Goal: Task Accomplishment & Management: Complete application form

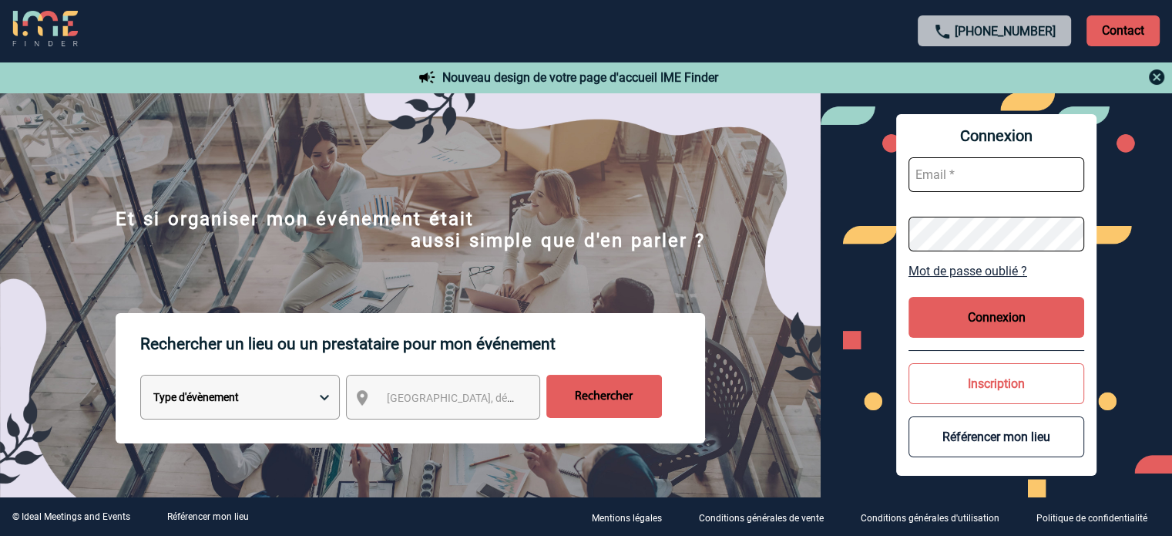
type input "eperiou@ime-groupe.com"
click at [975, 337] on button "Connexion" at bounding box center [997, 317] width 176 height 41
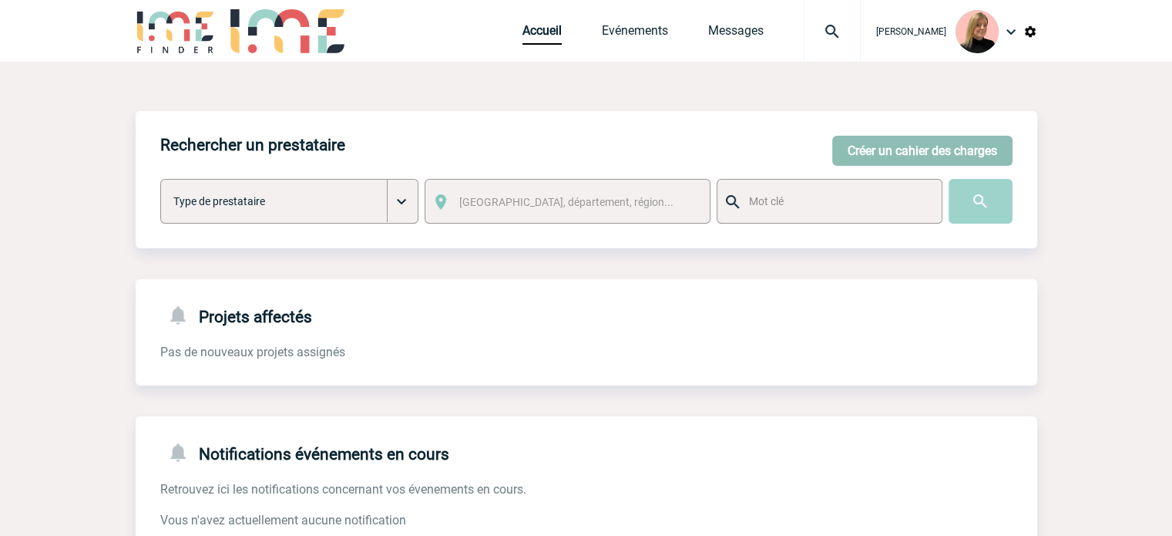
click at [930, 143] on button "Créer un cahier des charges" at bounding box center [922, 151] width 180 height 30
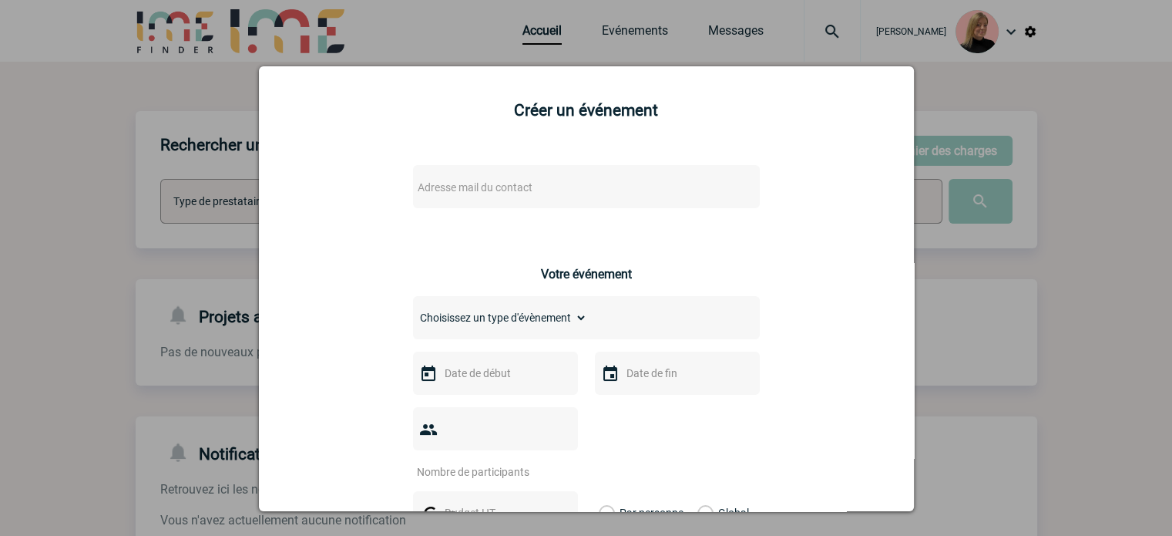
click at [513, 202] on div "Adresse mail du contact" at bounding box center [586, 186] width 347 height 43
click at [507, 186] on span "Adresse mail du contact" at bounding box center [475, 187] width 115 height 12
type input "audrey.cel"
click at [244, 166] on div at bounding box center [586, 268] width 1172 height 536
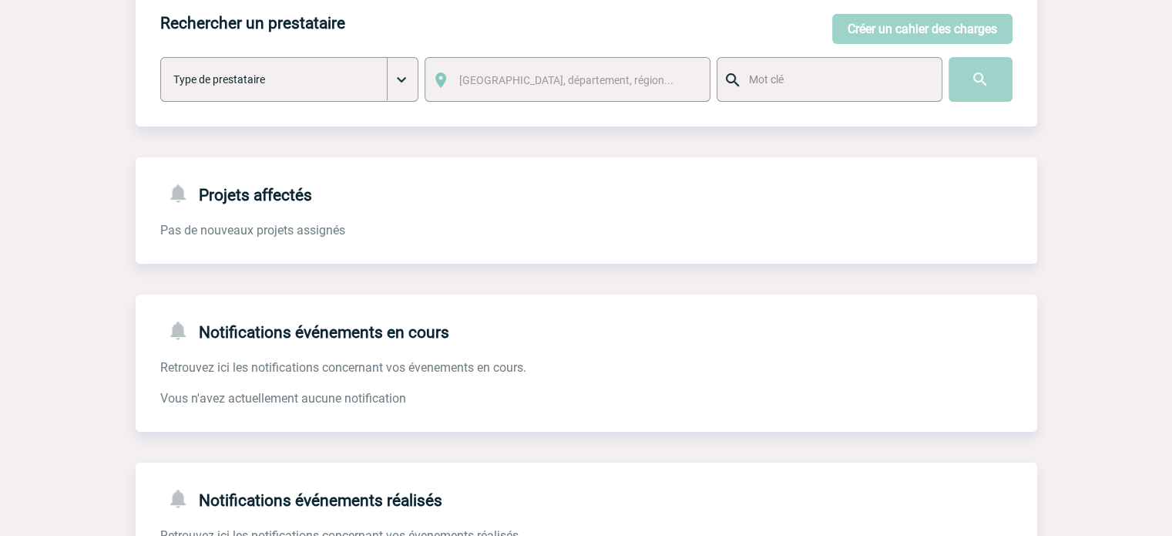
scroll to position [231, 0]
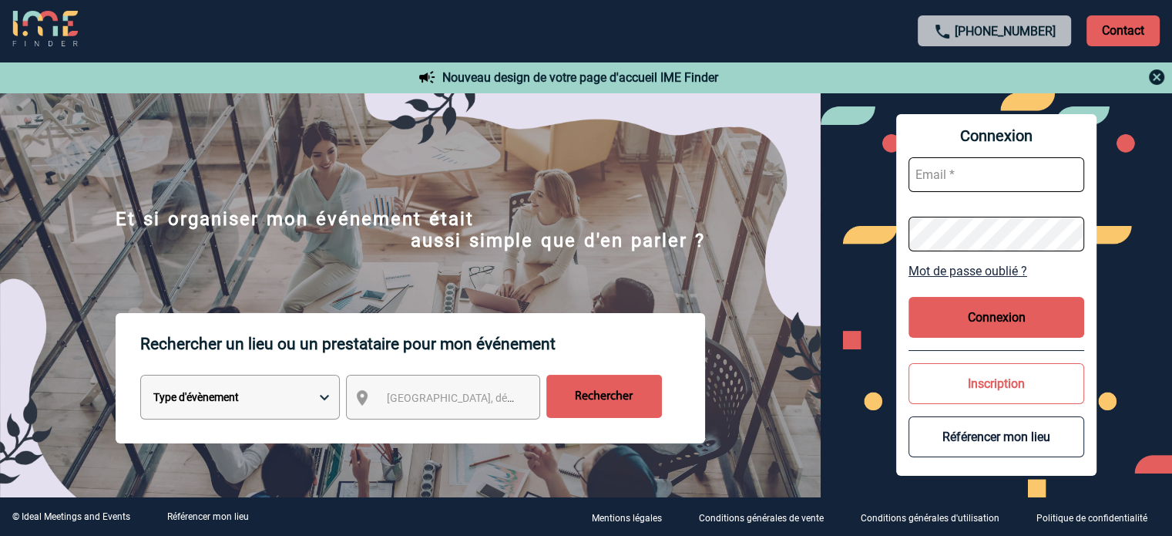
type input "eperiou@ime-groupe.com"
click at [1054, 318] on button "Connexion" at bounding box center [997, 317] width 176 height 41
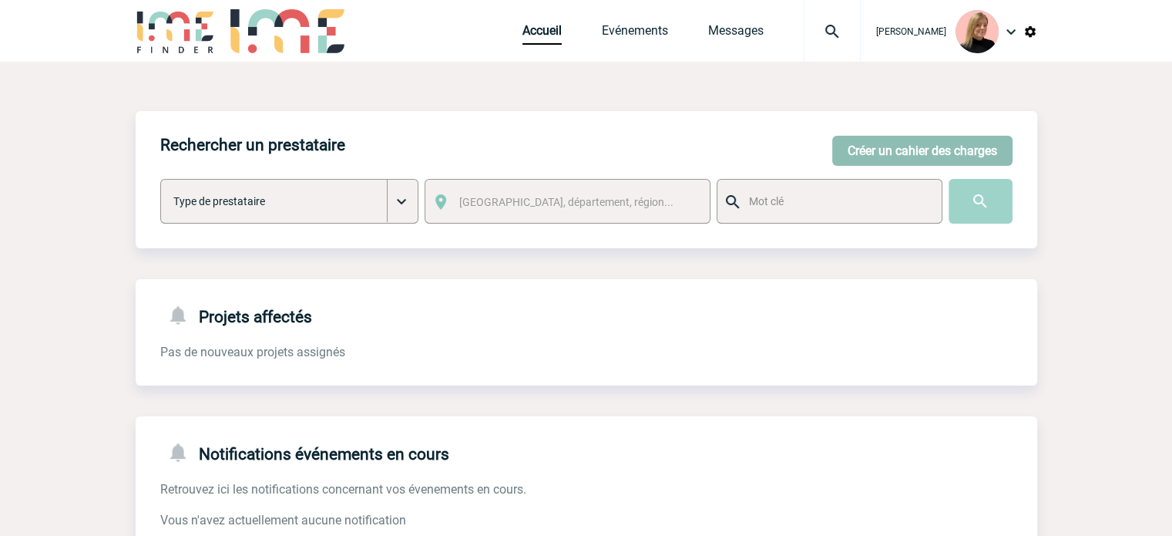
click at [970, 148] on button "Créer un cahier des charges" at bounding box center [922, 151] width 180 height 30
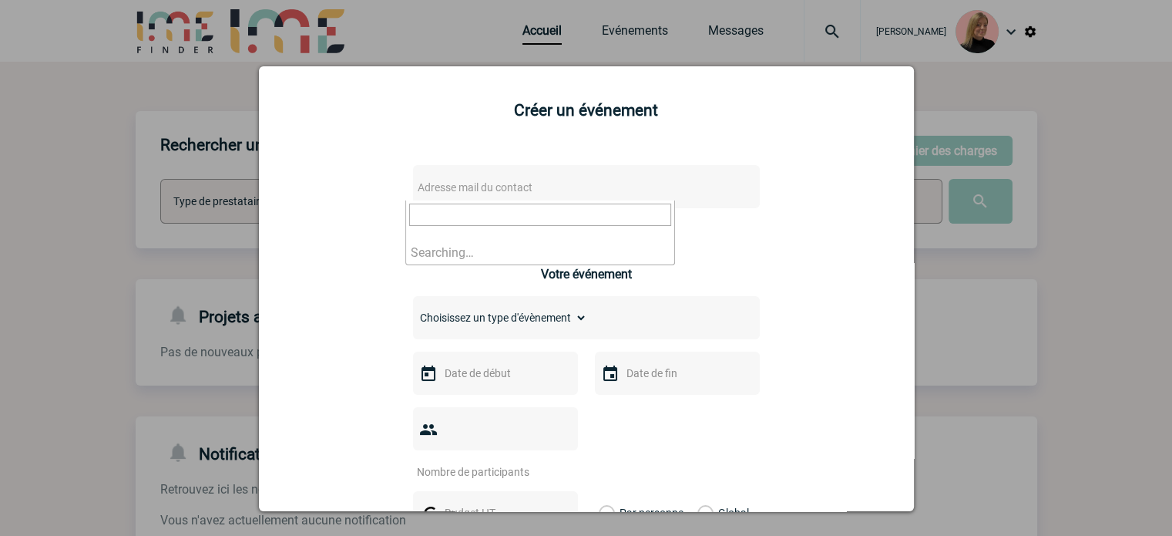
click at [586, 180] on span "Adresse mail du contact" at bounding box center [547, 187] width 270 height 22
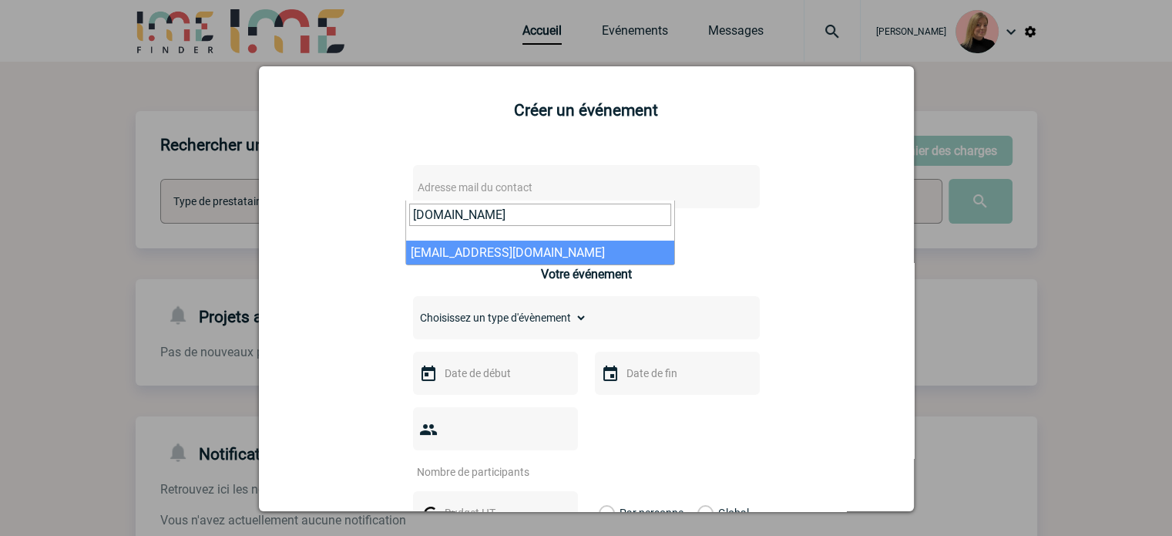
type input "[DOMAIN_NAME]"
select select "103325"
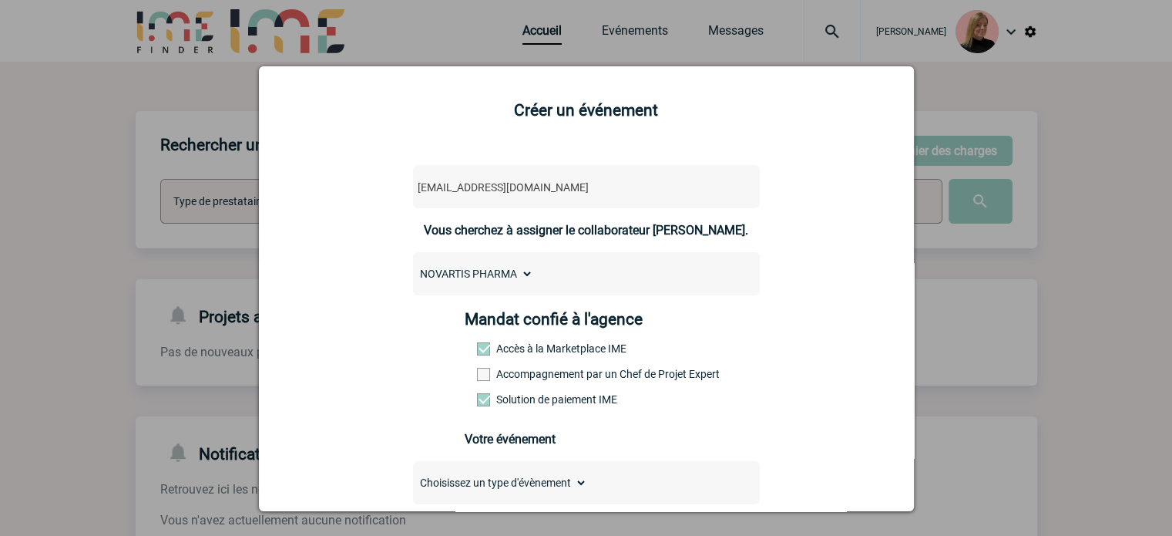
click at [540, 369] on div "Mandat confié à l'agence Accès à la Marketplace IME Accompagnement par un Chef …" at bounding box center [586, 363] width 243 height 107
click at [540, 375] on label "Accompagnement par un Chef de Projet Expert" at bounding box center [511, 374] width 68 height 12
click at [0, 0] on input "Accompagnement par un Chef de Projet Expert" at bounding box center [0, 0] width 0 height 0
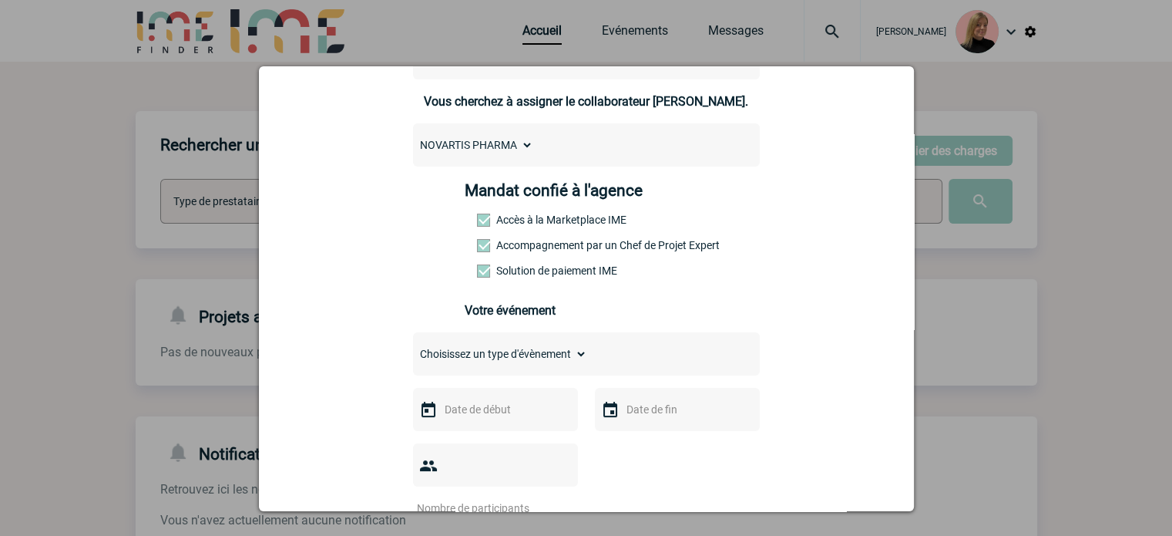
scroll to position [231, 0]
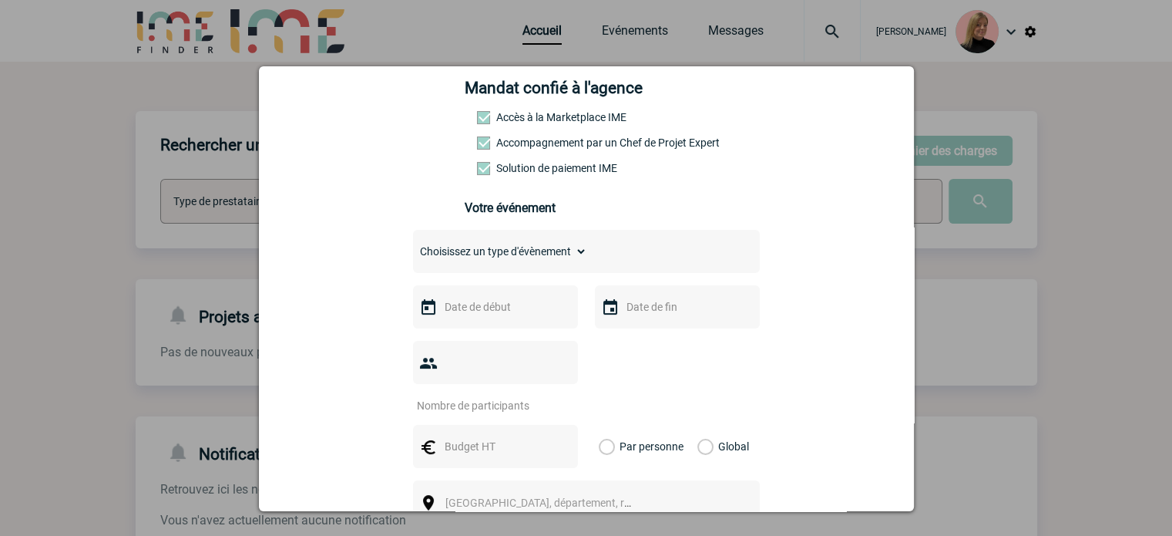
click at [536, 262] on select "Choisissez un type d'évènement Séminaire avec nuitée Séminaire sans nuitée Repa…" at bounding box center [500, 251] width 174 height 22
select select "1"
click at [413, 245] on select "Choisissez un type d'évènement Séminaire avec nuitée Séminaire sans nuitée Repa…" at bounding box center [500, 251] width 174 height 22
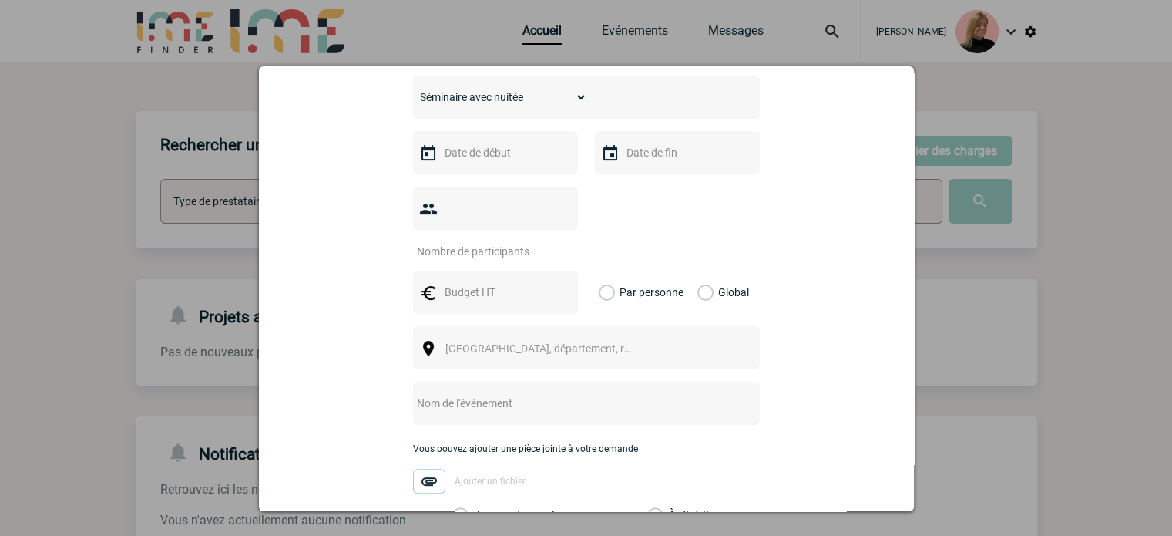
click at [499, 168] on div at bounding box center [495, 152] width 165 height 43
click at [499, 160] on input "text" at bounding box center [494, 153] width 106 height 20
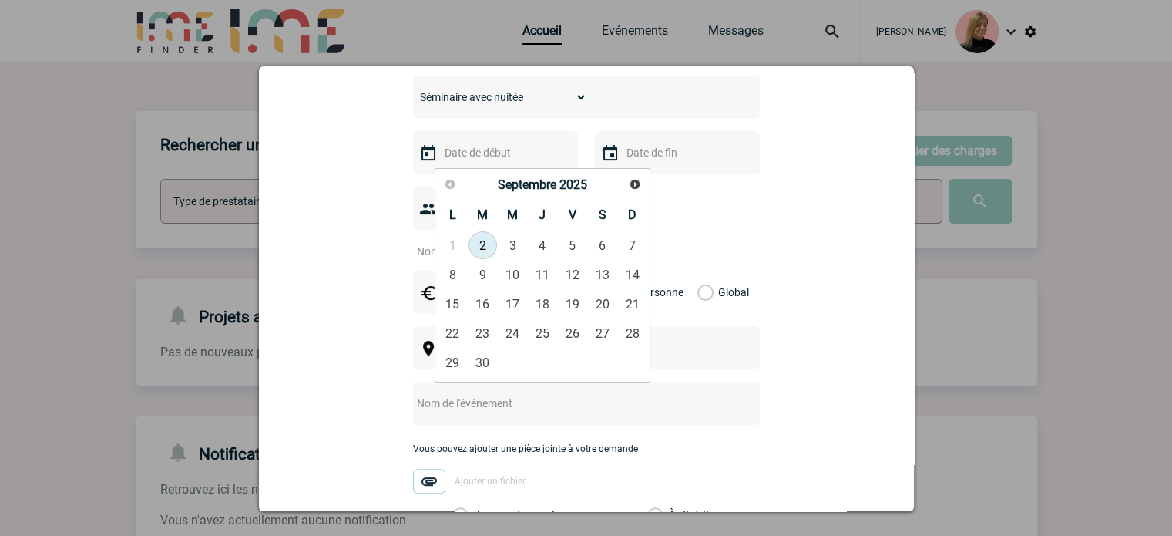
click at [635, 192] on link "Suivant" at bounding box center [635, 184] width 22 height 22
click at [638, 186] on span "Suivant" at bounding box center [635, 184] width 12 height 12
click at [455, 185] on span "Précédent" at bounding box center [450, 184] width 12 height 12
click at [540, 366] on link "27" at bounding box center [542, 362] width 29 height 28
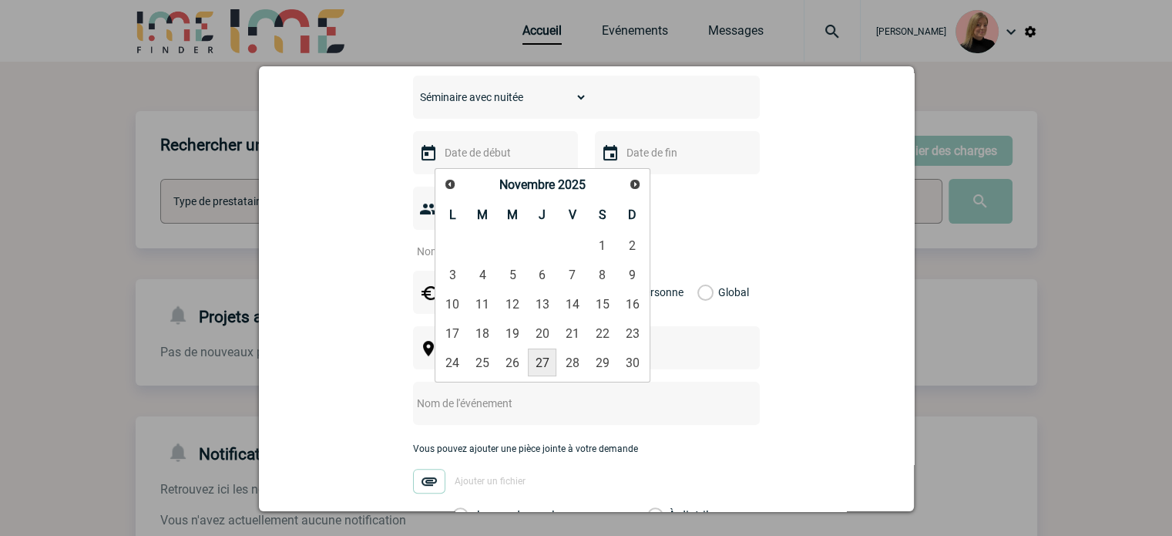
type input "[DATE]"
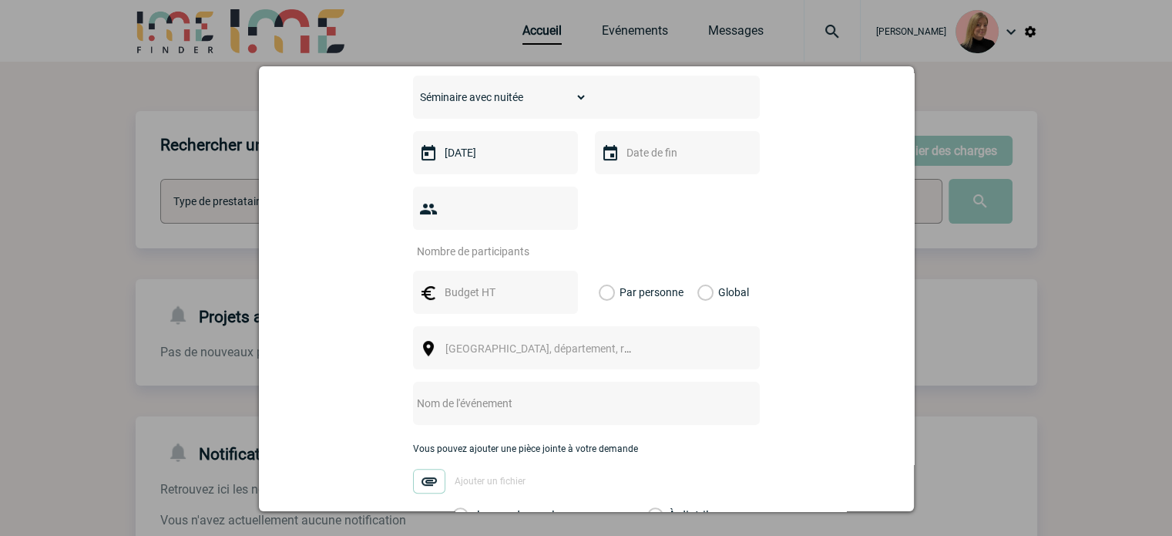
click at [647, 160] on input "text" at bounding box center [676, 153] width 106 height 20
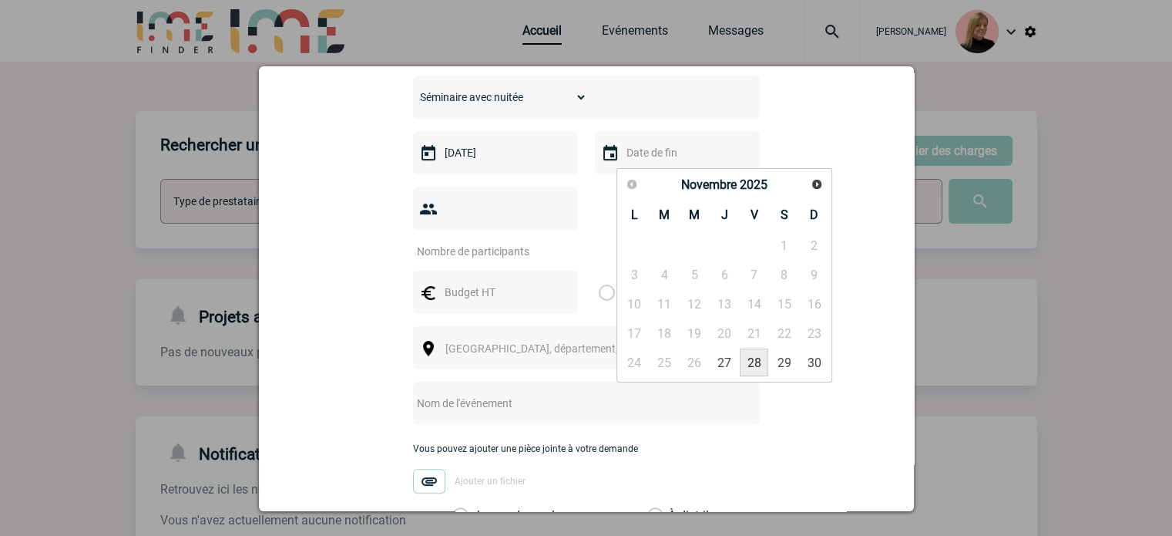
click at [754, 361] on link "28" at bounding box center [754, 362] width 29 height 28
type input "[DATE]"
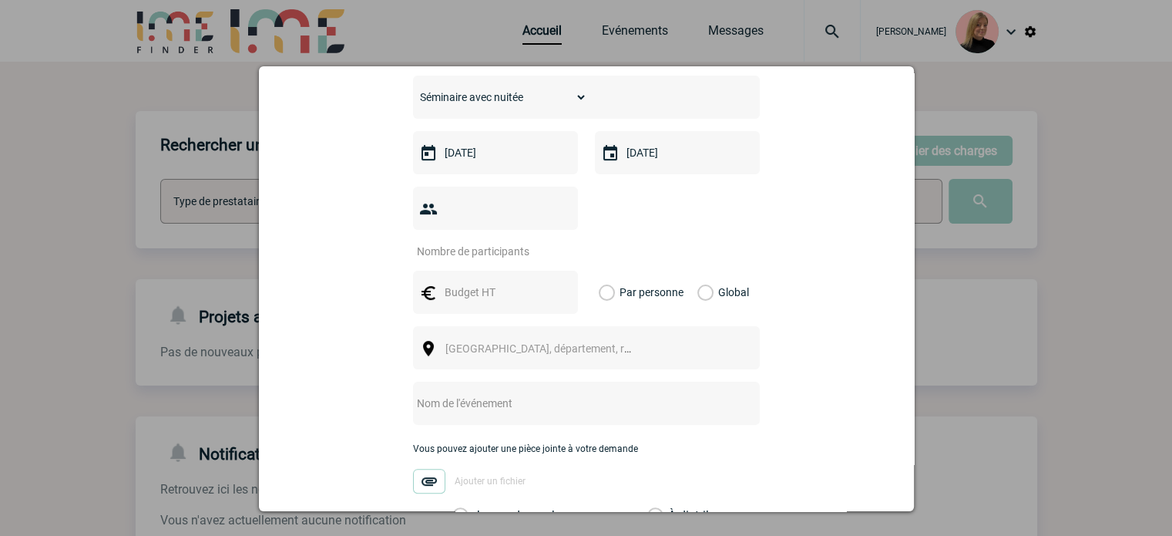
click at [498, 241] on input "number" at bounding box center [485, 251] width 145 height 20
type input "22"
click at [503, 282] on input "text" at bounding box center [494, 292] width 106 height 20
click at [700, 271] on label "Global" at bounding box center [703, 292] width 10 height 43
click at [0, 0] on input "Global" at bounding box center [0, 0] width 0 height 0
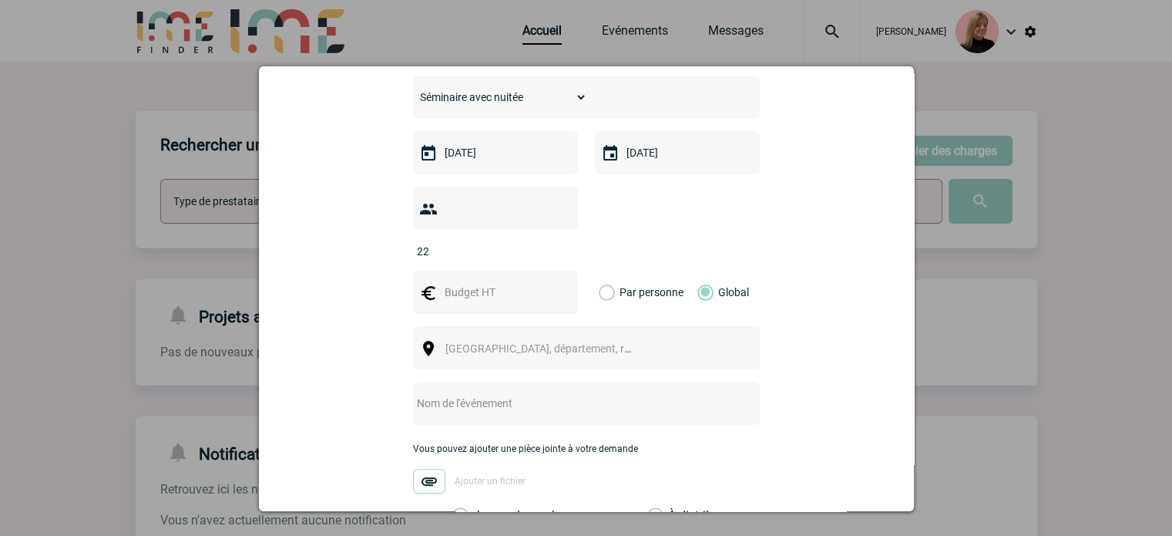
click at [493, 282] on input "text" at bounding box center [494, 292] width 106 height 20
type input "6000"
click at [456, 342] on span "[GEOGRAPHIC_DATA], département, région..." at bounding box center [552, 348] width 214 height 12
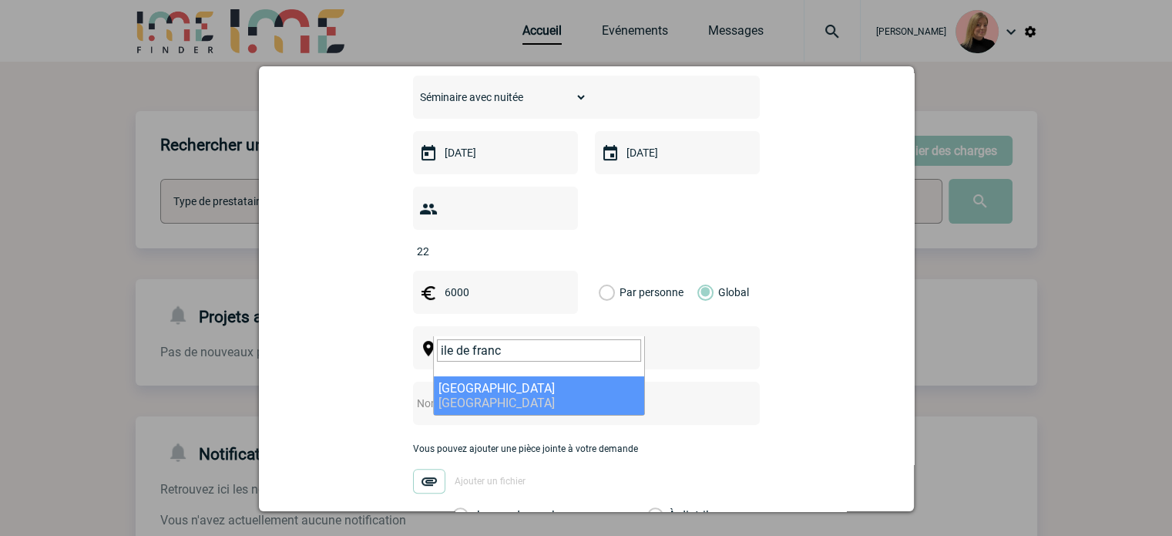
type input "ile de franc"
select select "2"
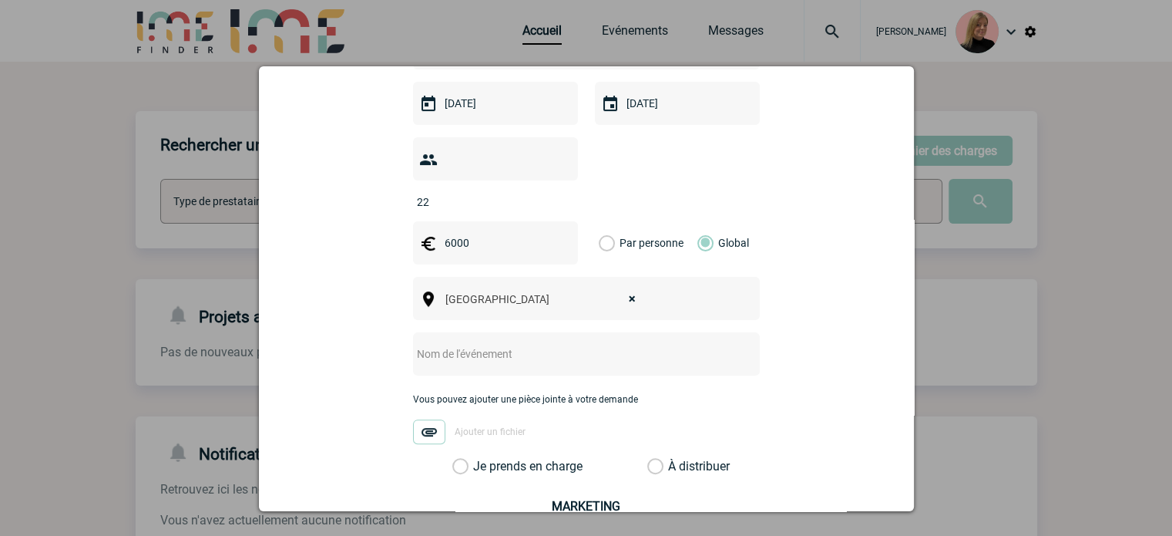
scroll to position [462, 0]
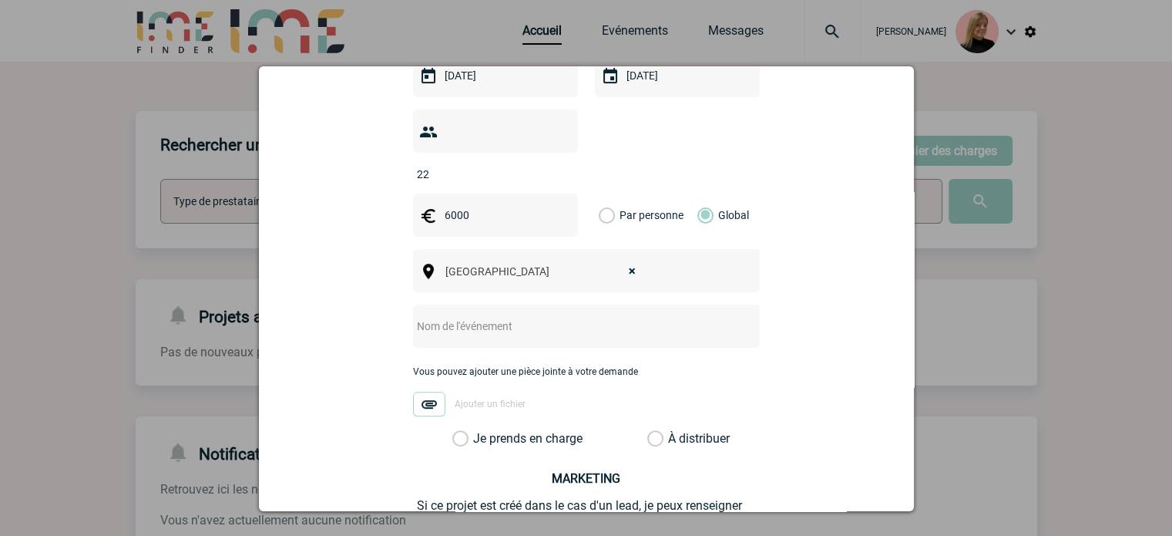
click at [521, 316] on input "text" at bounding box center [566, 326] width 306 height 20
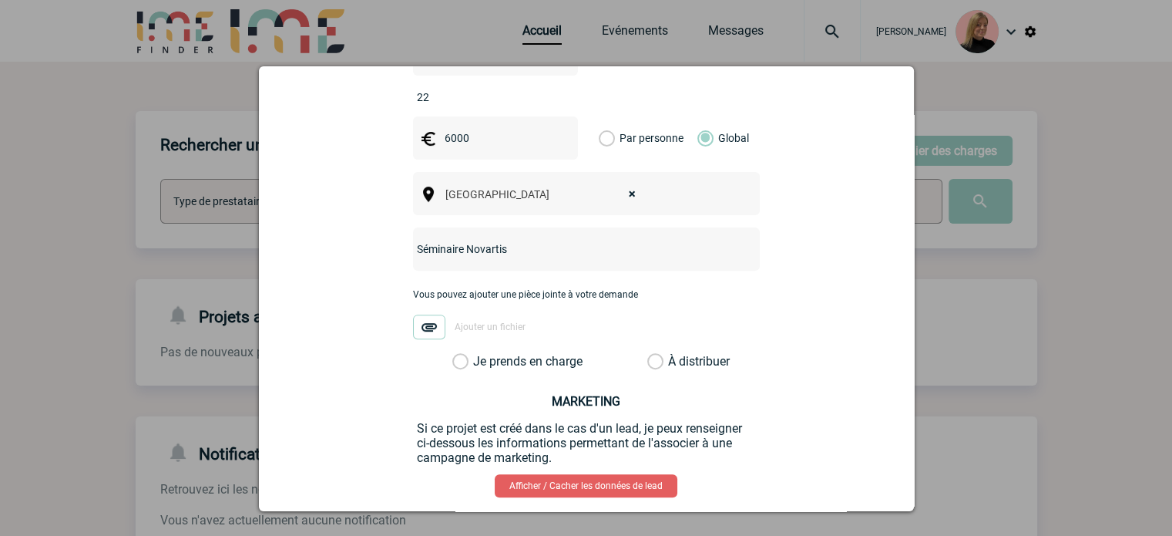
type input "Séminaire Novartis"
click at [479, 354] on label "Je prends en charge" at bounding box center [465, 361] width 26 height 15
click at [0, 0] on input "Je prends en charge" at bounding box center [0, 0] width 0 height 0
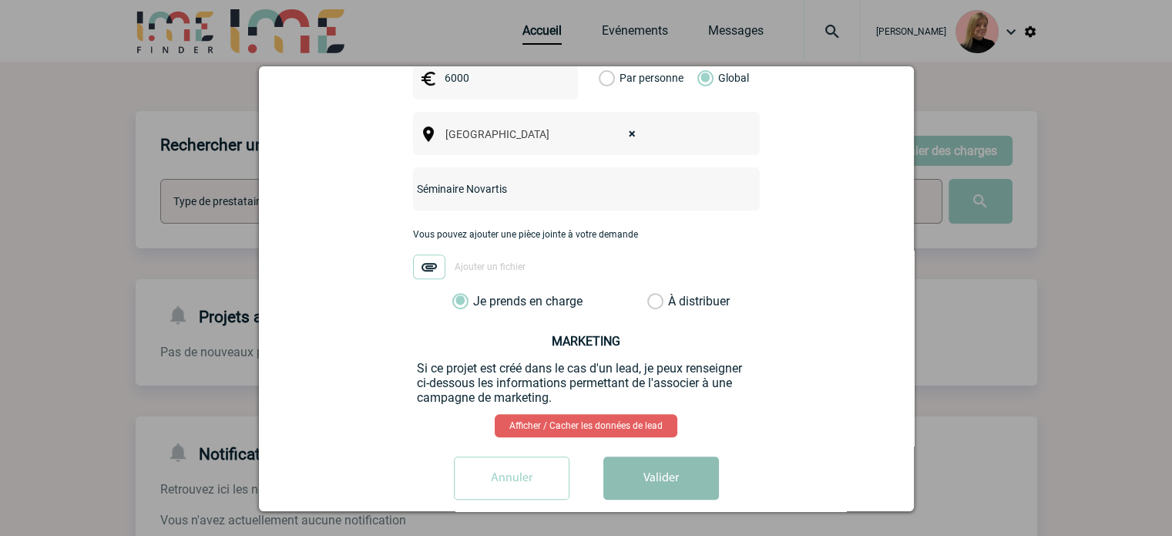
click at [658, 459] on button "Valider" at bounding box center [661, 477] width 116 height 43
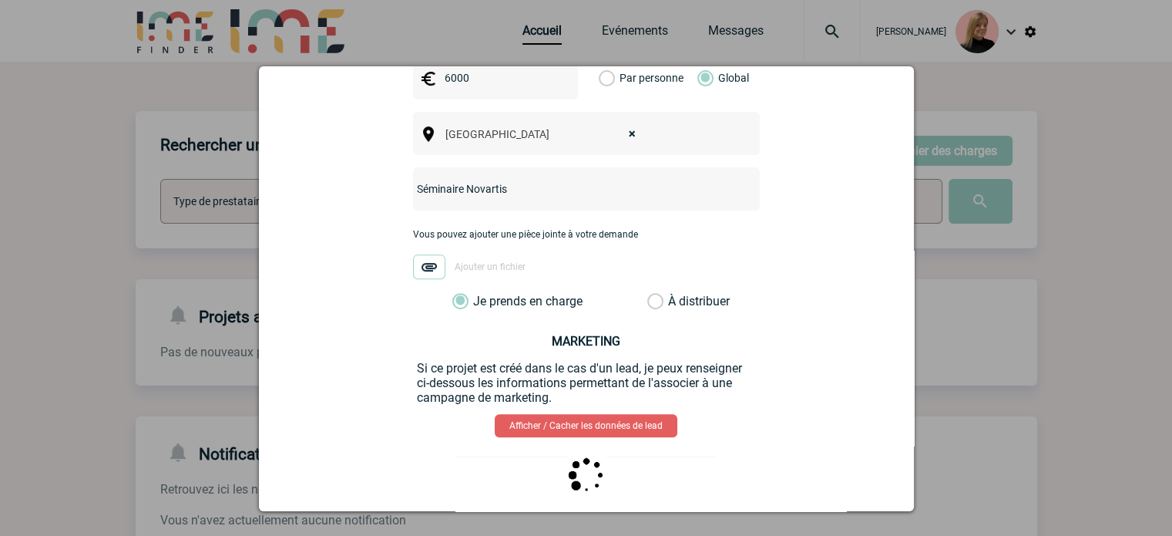
scroll to position [0, 0]
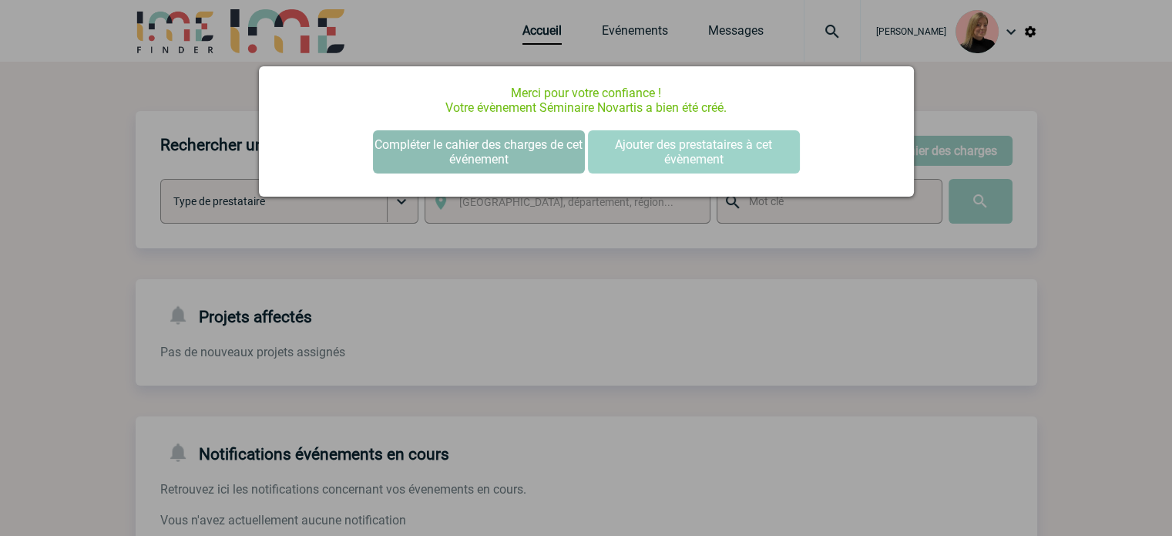
click at [425, 146] on button "Compléter le cahier des charges de cet événement" at bounding box center [479, 151] width 212 height 43
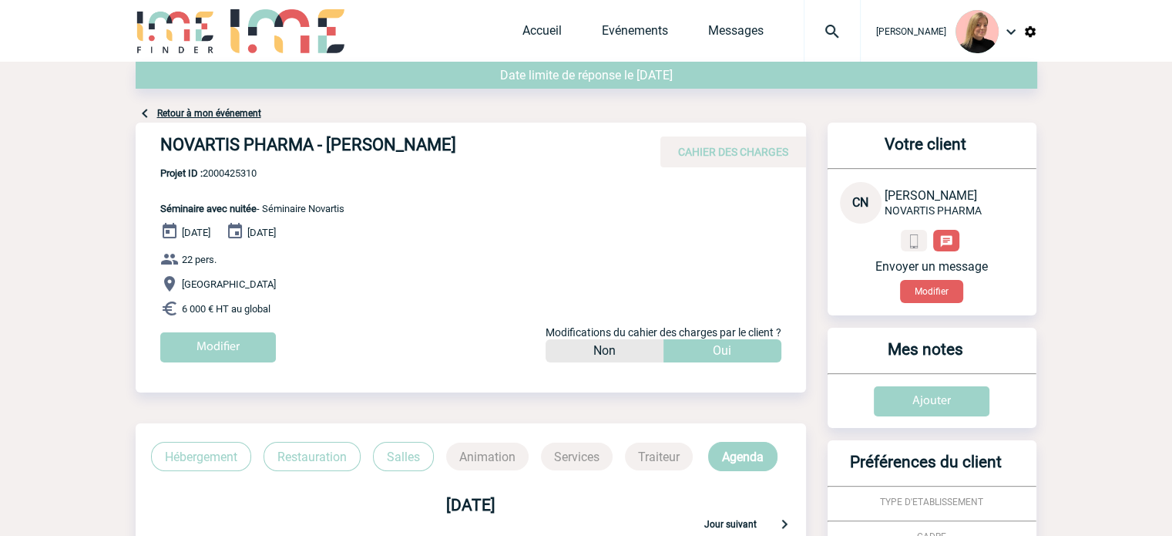
drag, startPoint x: 154, startPoint y: 141, endPoint x: 510, endPoint y: 140, distance: 356.1
click at [510, 140] on div "NOVARTIS PHARMA - Cherifa NESSAH CAHIER DES CHARGES" at bounding box center [471, 145] width 671 height 45
copy h4 "NOVARTIS PHARMA - Cherifa NESSAH"
click at [234, 166] on div "NOVARTIS PHARMA - Cherifa NESSAH CAHIER DES CHARGES" at bounding box center [471, 145] width 671 height 45
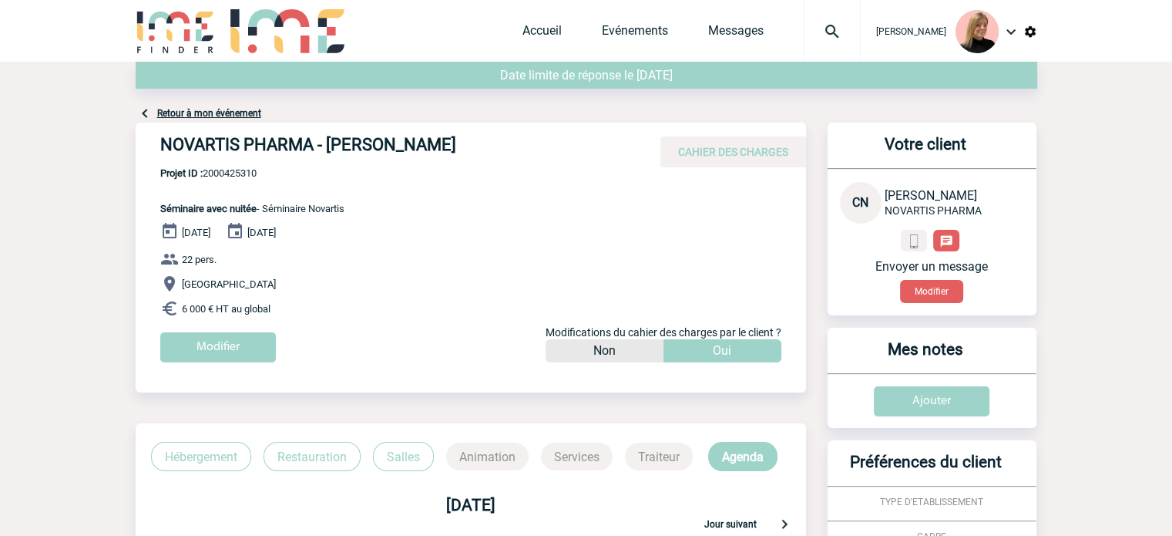
click at [234, 170] on span "Projet ID : 2000425310" at bounding box center [252, 173] width 184 height 12
click at [235, 170] on span "Projet ID : 2000425310" at bounding box center [252, 173] width 184 height 12
copy span "2000425310"
